Goal: Navigation & Orientation: Find specific page/section

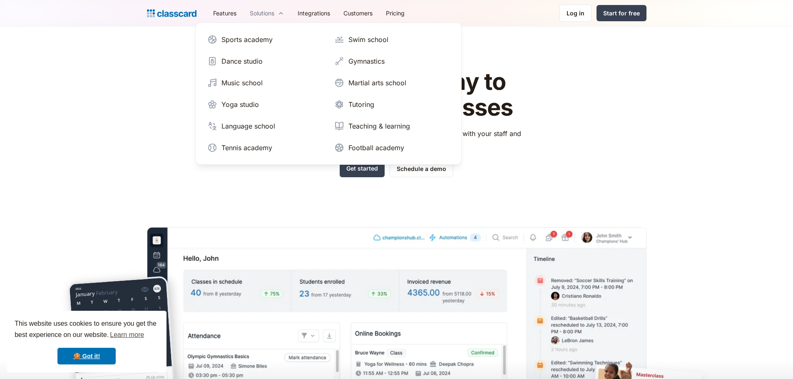
click at [286, 12] on div "Solutions" at bounding box center [267, 13] width 48 height 19
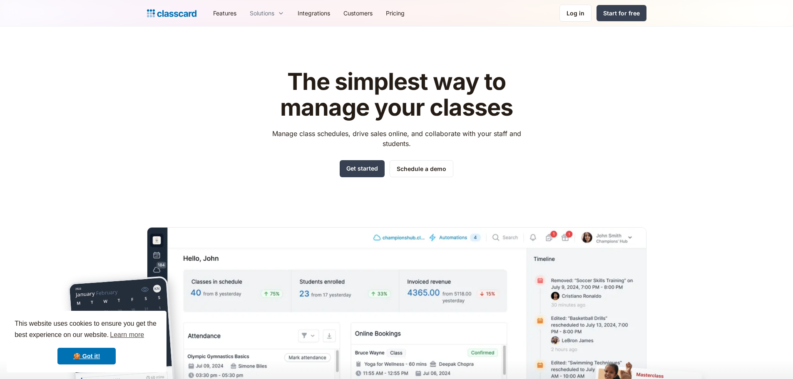
click at [286, 12] on div "Solutions" at bounding box center [267, 13] width 48 height 19
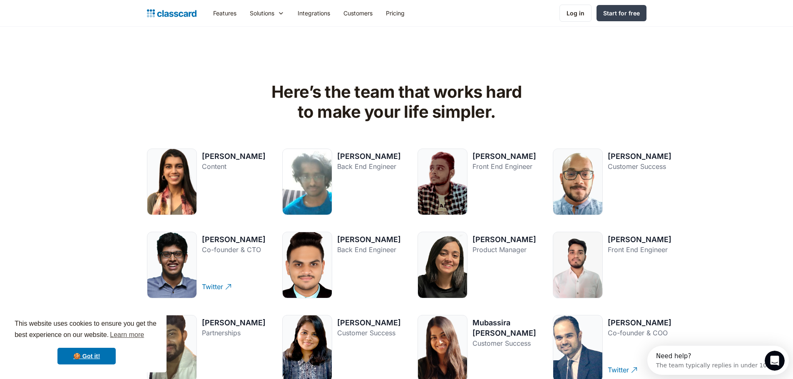
scroll to position [1043, 0]
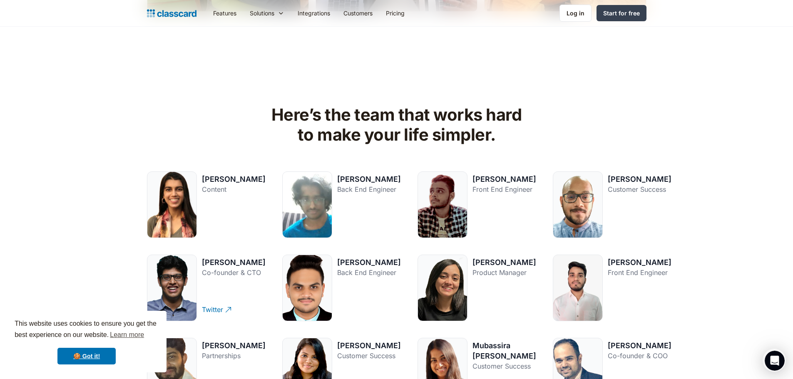
drag, startPoint x: 793, startPoint y: 158, endPoint x: 799, endPoint y: 140, distance: 19.2
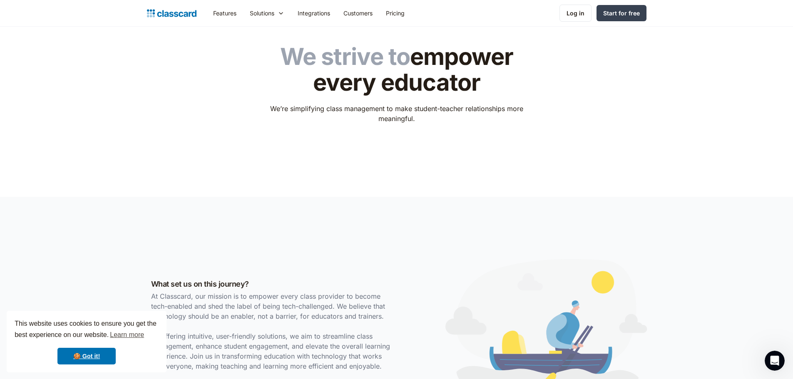
scroll to position [0, 0]
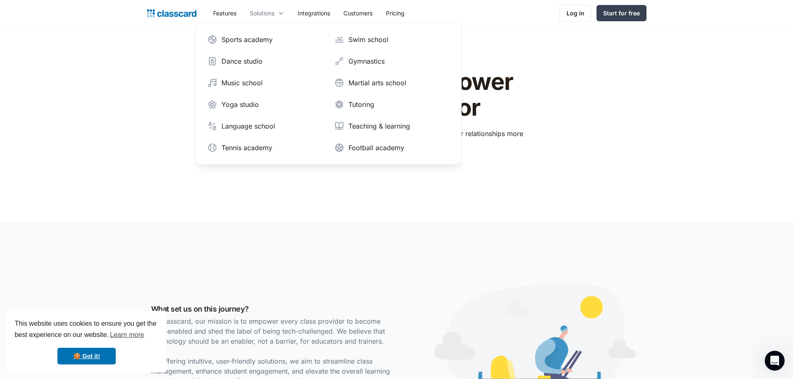
click at [282, 12] on icon at bounding box center [281, 13] width 7 height 8
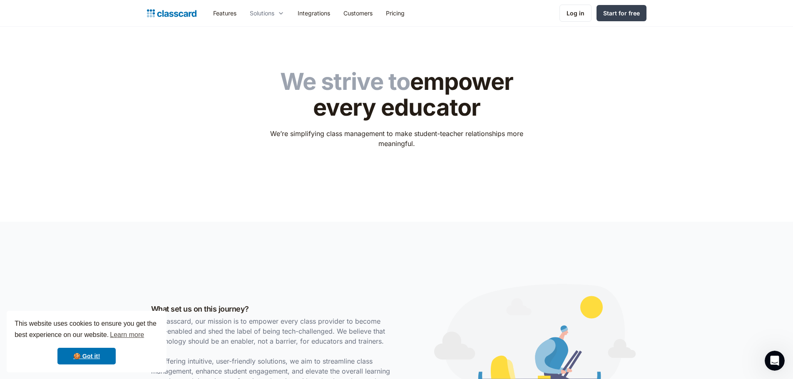
click at [283, 13] on icon at bounding box center [281, 13] width 7 height 8
click at [374, 17] on link "Customers" at bounding box center [358, 13] width 42 height 19
